Goal: Transaction & Acquisition: Purchase product/service

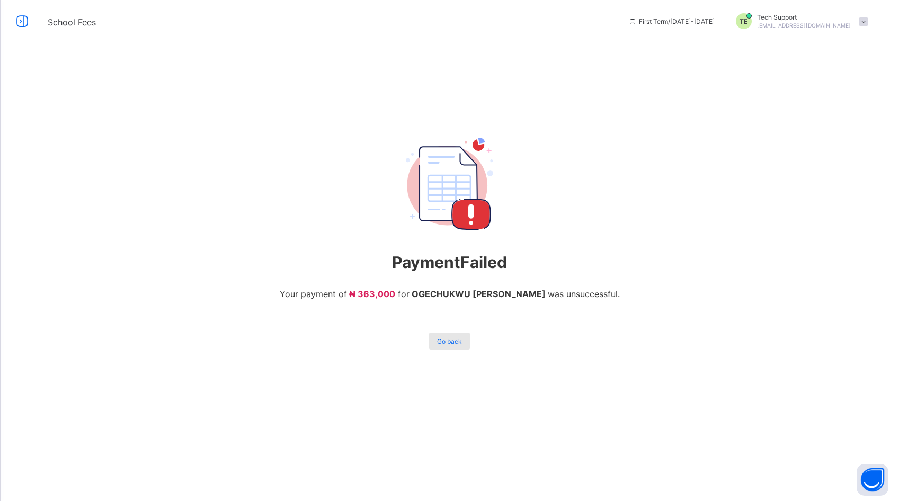
click at [444, 345] on span "Go back" at bounding box center [449, 341] width 25 height 8
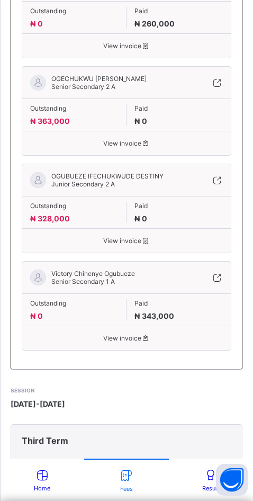
scroll to position [735, 0]
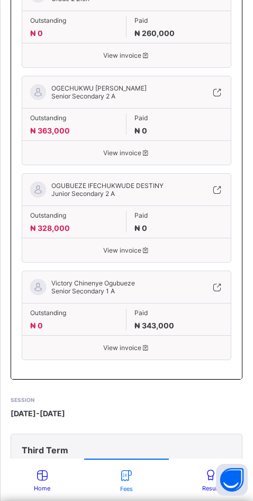
click at [136, 149] on span "View invoice" at bounding box center [126, 153] width 193 height 8
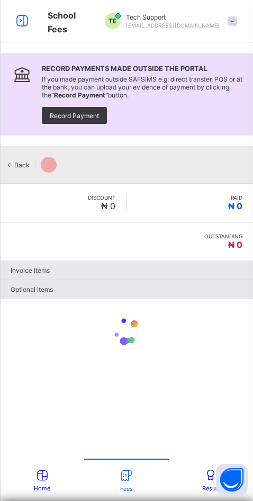
type input "*********"
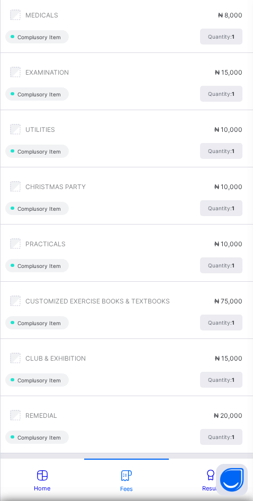
scroll to position [392, 0]
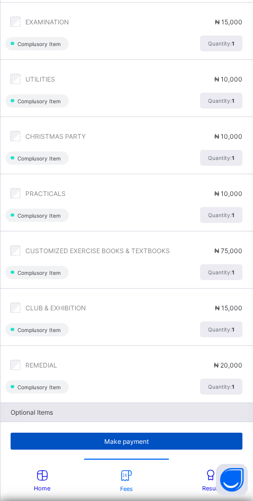
click at [135, 440] on span "Make payment" at bounding box center [127, 441] width 216 height 8
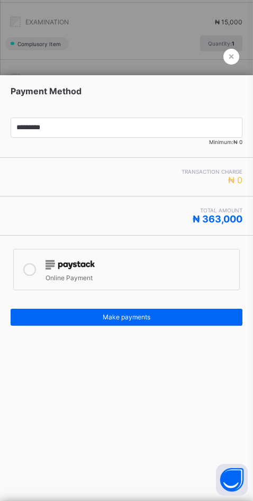
click at [114, 264] on div at bounding box center [140, 264] width 189 height 14
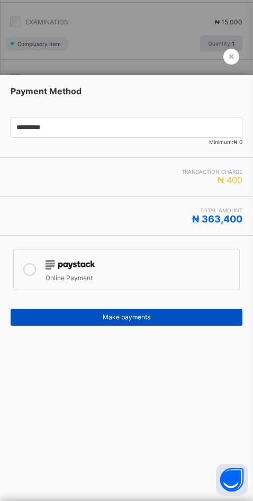
click at [147, 314] on span "Make payments" at bounding box center [127, 317] width 216 height 8
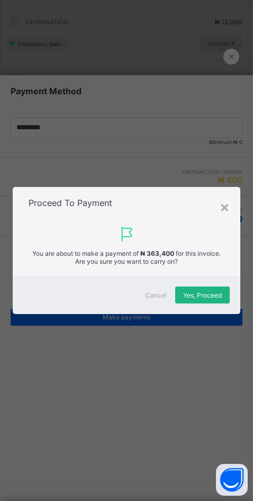
click at [208, 298] on span "Yes, Proceed" at bounding box center [202, 295] width 39 height 8
